Goal: Task Accomplishment & Management: Manage account settings

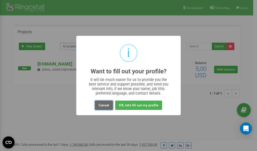
click at [105, 104] on button "Cancel" at bounding box center [104, 104] width 18 height 9
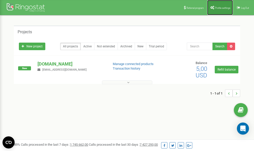
click at [222, 8] on span "Profile settings" at bounding box center [222, 8] width 15 height 3
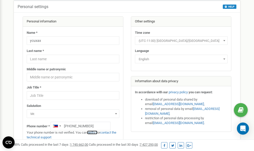
click at [95, 132] on link "verify it" at bounding box center [92, 132] width 10 height 4
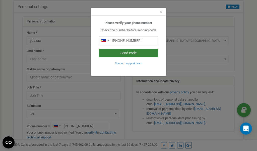
click at [128, 53] on button "Send code" at bounding box center [129, 52] width 60 height 9
